Goal: Transaction & Acquisition: Purchase product/service

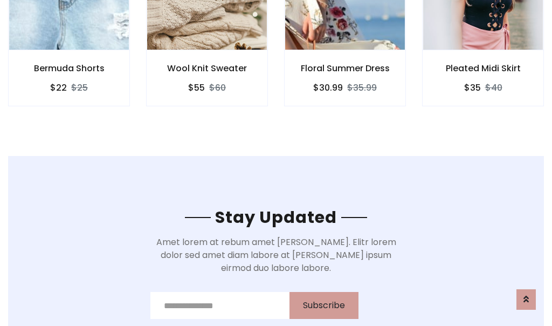
scroll to position [1625, 0]
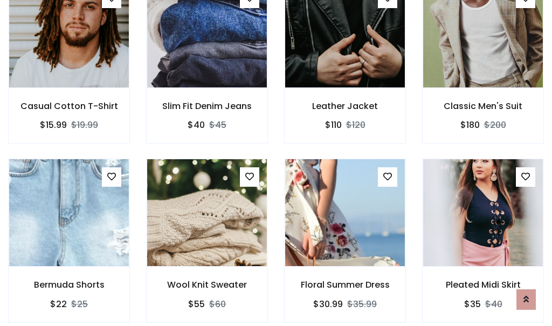
click at [276, 163] on div "Floral Summer Dress $30.99 $35.99" at bounding box center [345, 248] width 138 height 179
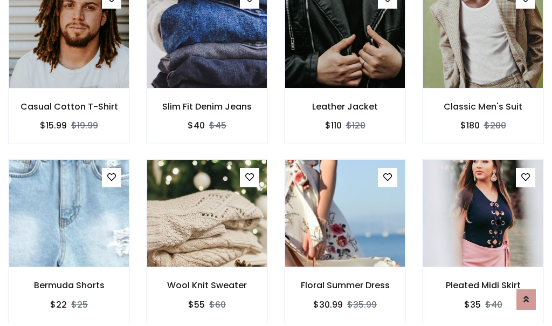
click at [276, 163] on div "Floral Summer Dress $30.99 $35.99" at bounding box center [345, 248] width 138 height 179
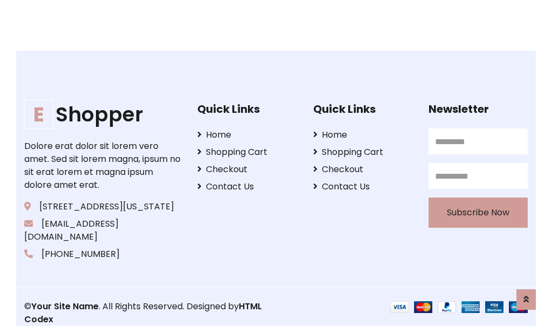
scroll to position [2054, 0]
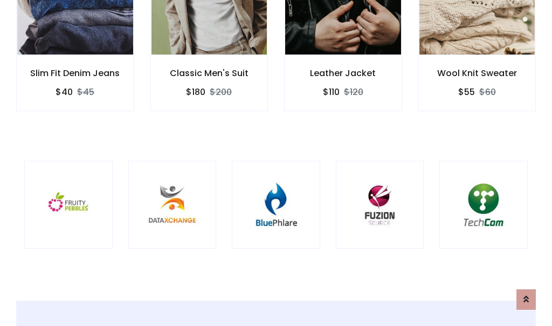
click at [276, 162] on div at bounding box center [276, 205] width 88 height 88
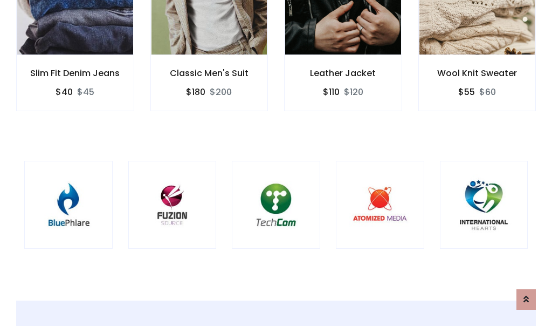
click at [276, 163] on div at bounding box center [276, 205] width 88 height 88
click at [276, 162] on div at bounding box center [276, 205] width 88 height 88
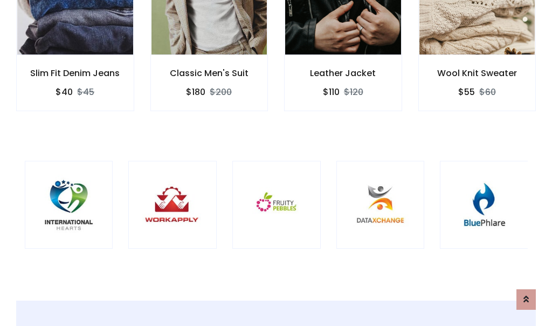
scroll to position [0, 0]
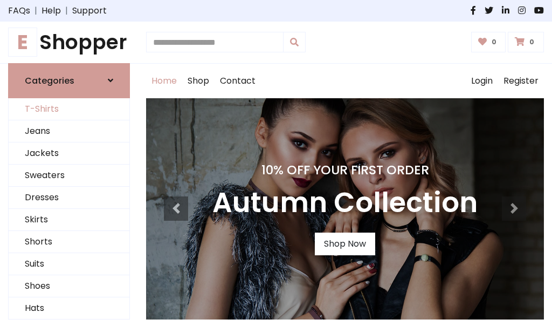
click at [69, 109] on link "T-Shirts" at bounding box center [69, 109] width 121 height 22
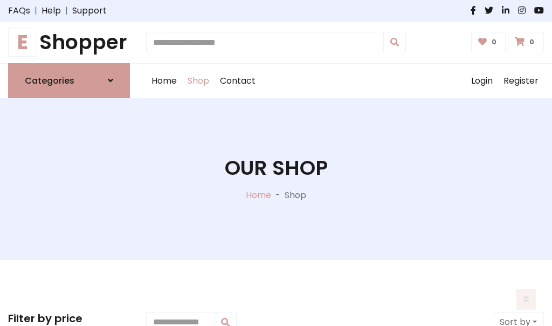
scroll to position [433, 0]
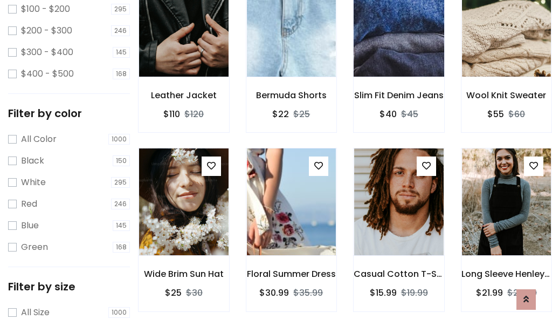
scroll to position [54, 0]
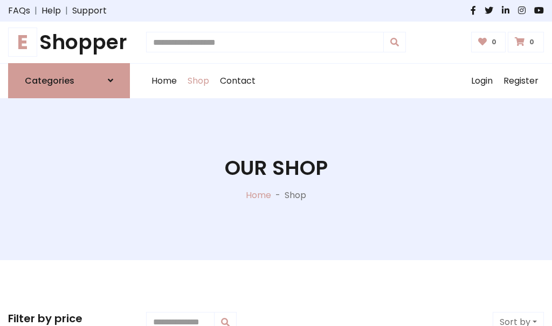
click at [69, 42] on h1 "E Shopper" at bounding box center [69, 42] width 122 height 24
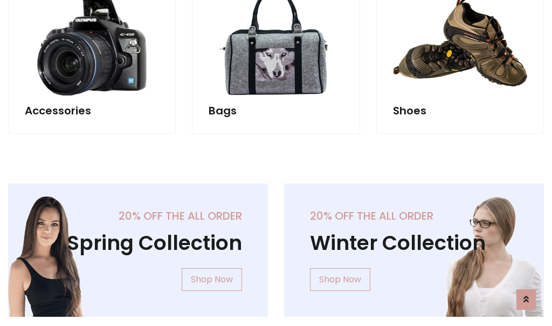
scroll to position [1048, 0]
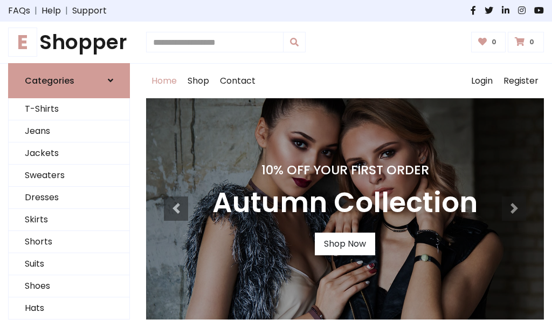
scroll to position [354, 0]
